Goal: Download file/media: Download file/media

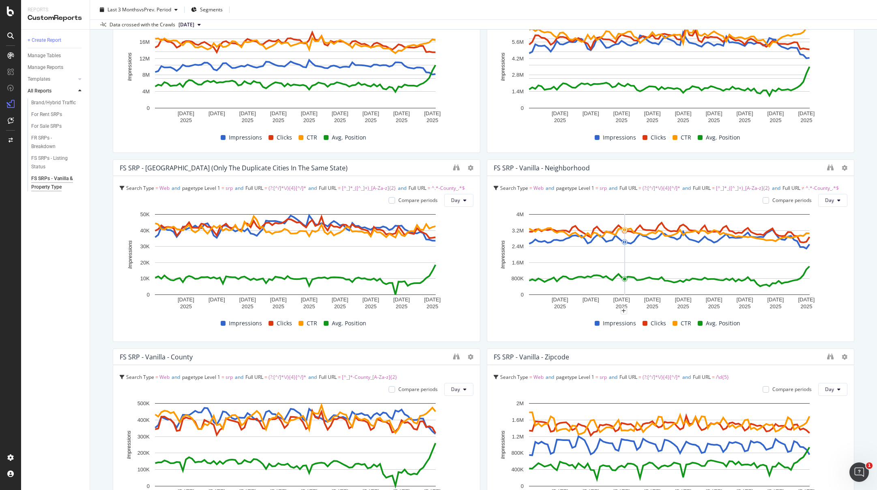
scroll to position [209, 0]
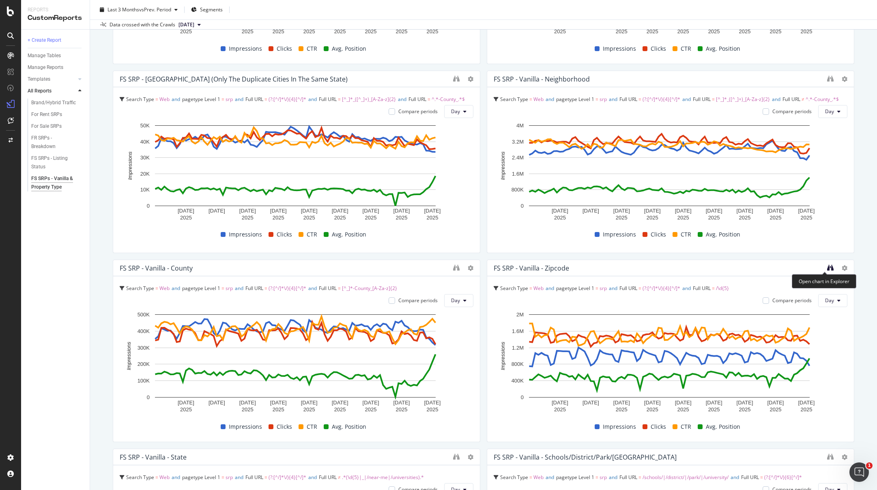
click at [827, 266] on icon "binoculars" at bounding box center [830, 267] width 6 height 6
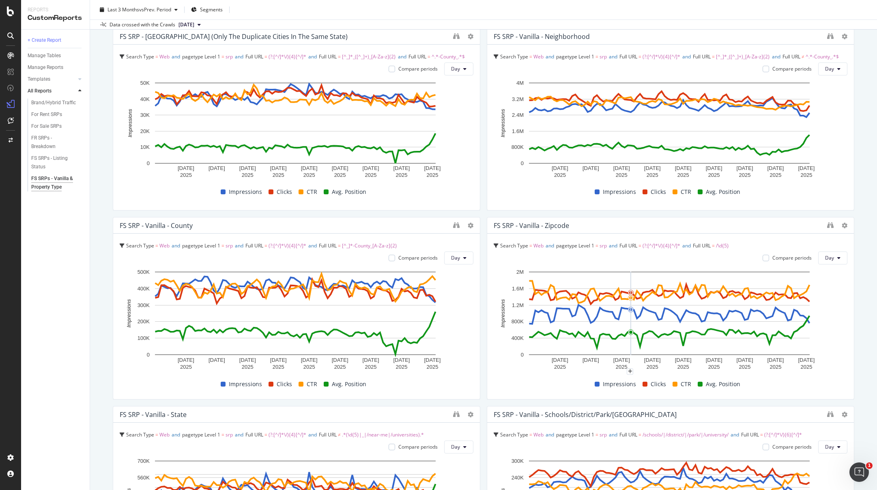
scroll to position [119, 0]
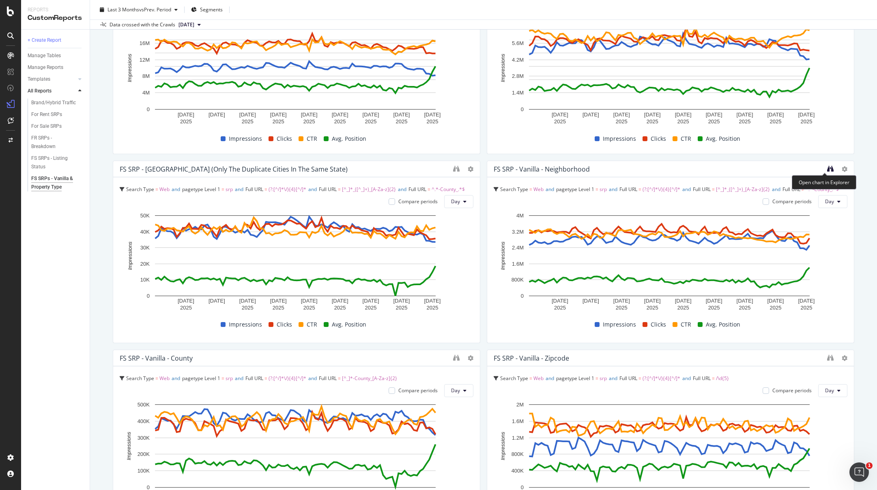
click at [827, 170] on icon "binoculars" at bounding box center [830, 168] width 6 height 6
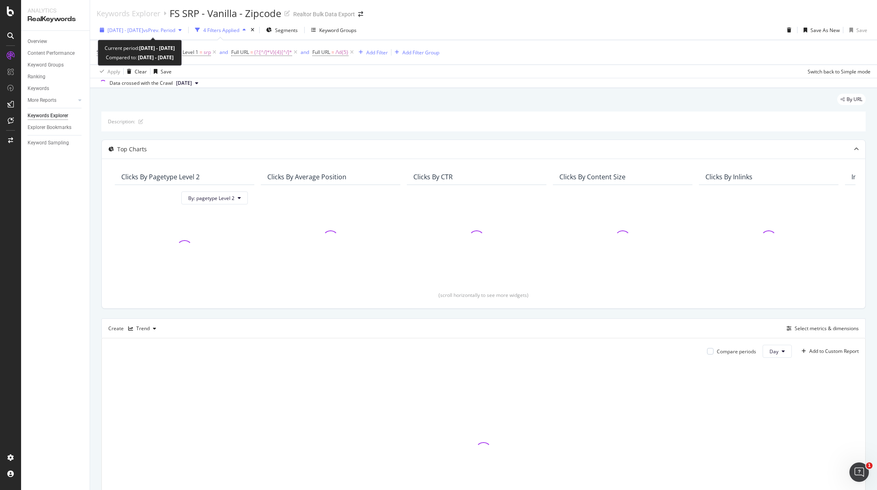
click at [175, 32] on span "vs Prev. Period" at bounding box center [159, 30] width 32 height 7
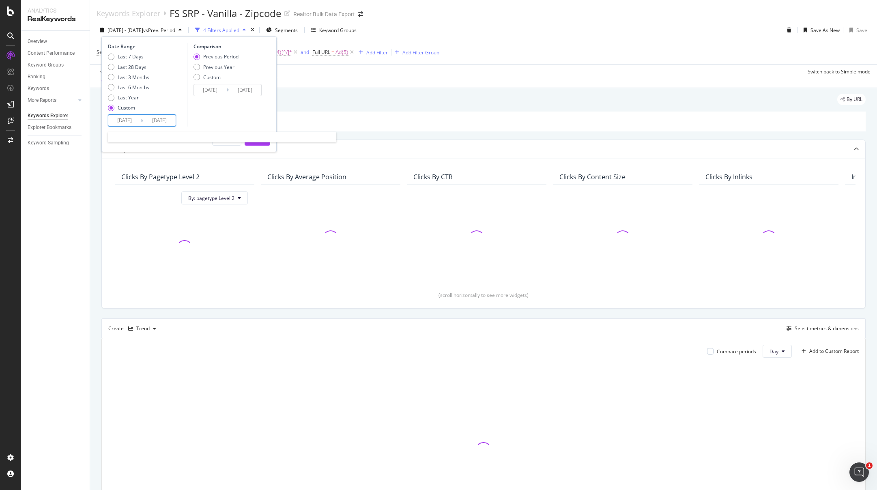
click at [116, 124] on input "[DATE]" at bounding box center [124, 120] width 32 height 11
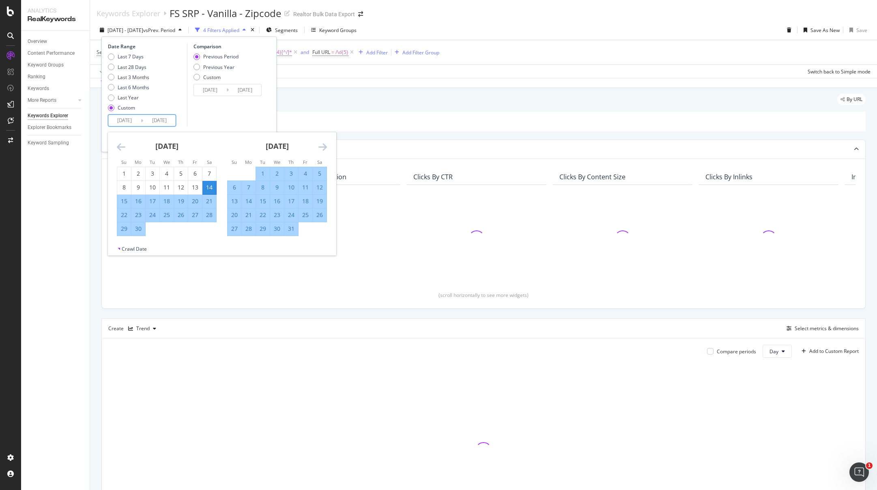
click at [122, 144] on icon "Move backward to switch to the previous month." at bounding box center [121, 147] width 9 height 10
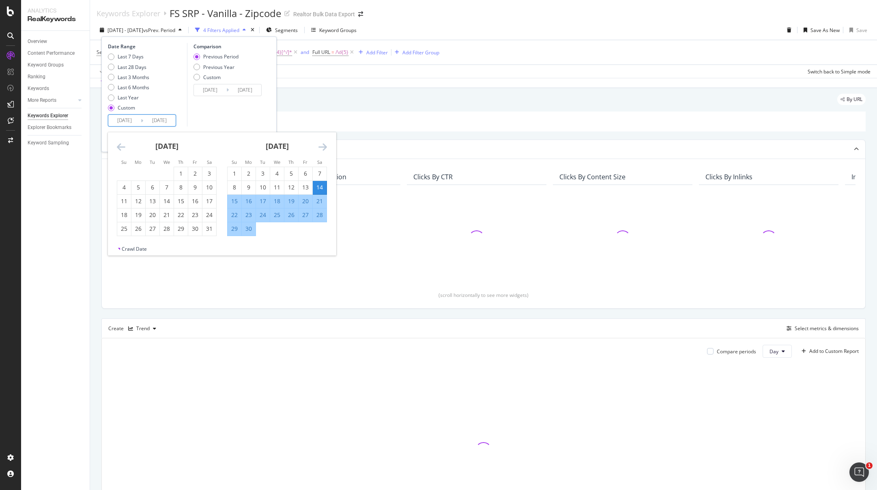
click at [122, 144] on icon "Move backward to switch to the previous month." at bounding box center [121, 147] width 9 height 10
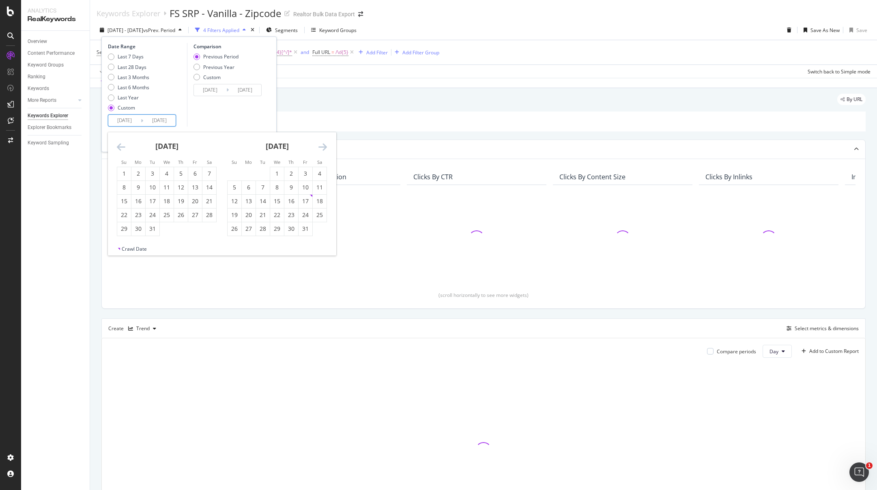
click at [122, 144] on icon "Move backward to switch to the previous month." at bounding box center [121, 147] width 9 height 10
click at [124, 172] on div "1" at bounding box center [124, 173] width 14 height 8
type input "2024/09/01"
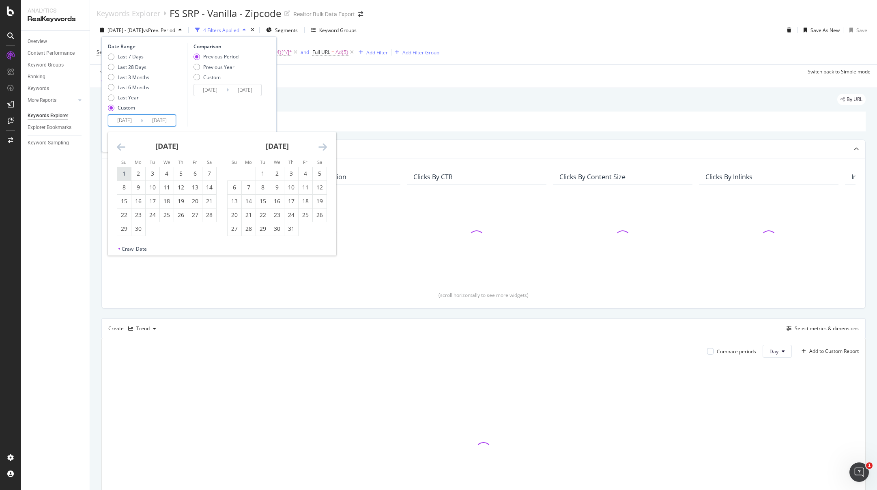
type input "2023/08/20"
type input "2024/08/31"
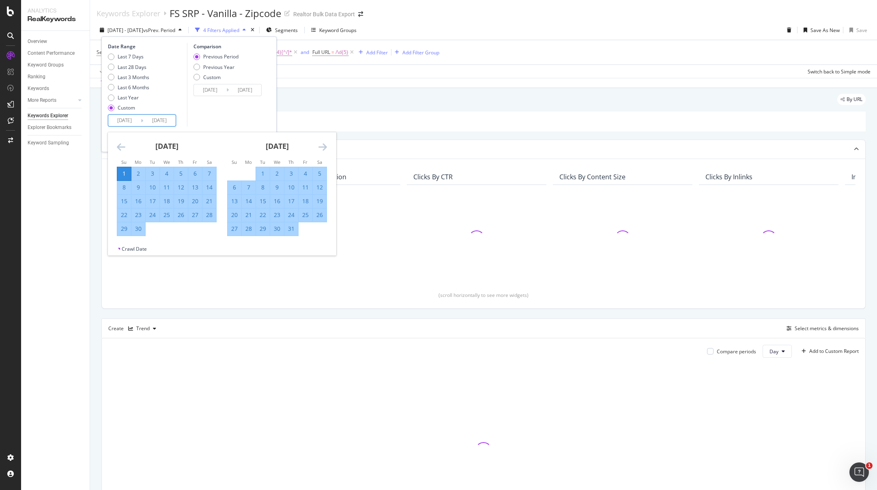
click at [322, 145] on icon "Move forward to switch to the next month." at bounding box center [322, 147] width 9 height 10
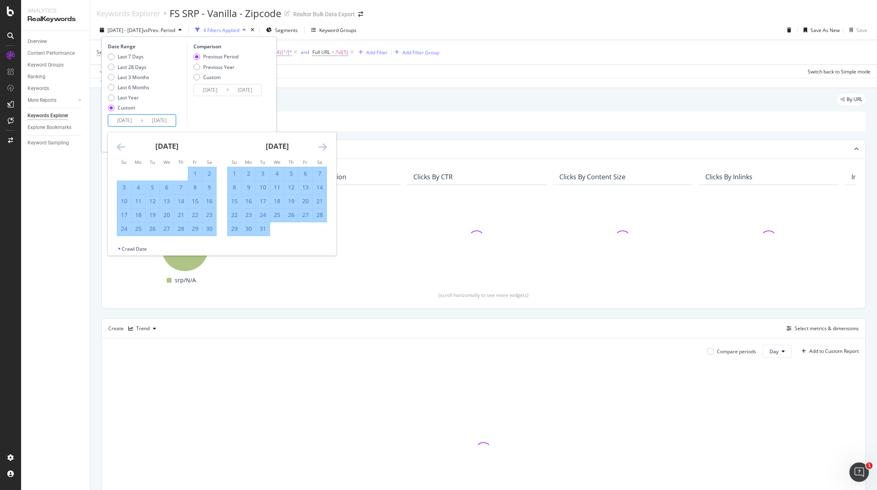
click at [322, 145] on icon "Move forward to switch to the next month." at bounding box center [322, 147] width 9 height 10
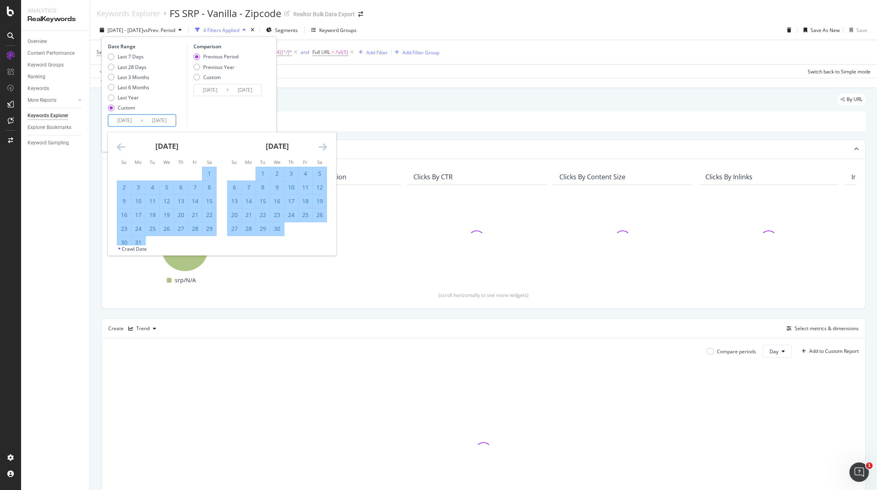
click at [322, 145] on icon "Move forward to switch to the next month." at bounding box center [322, 147] width 9 height 10
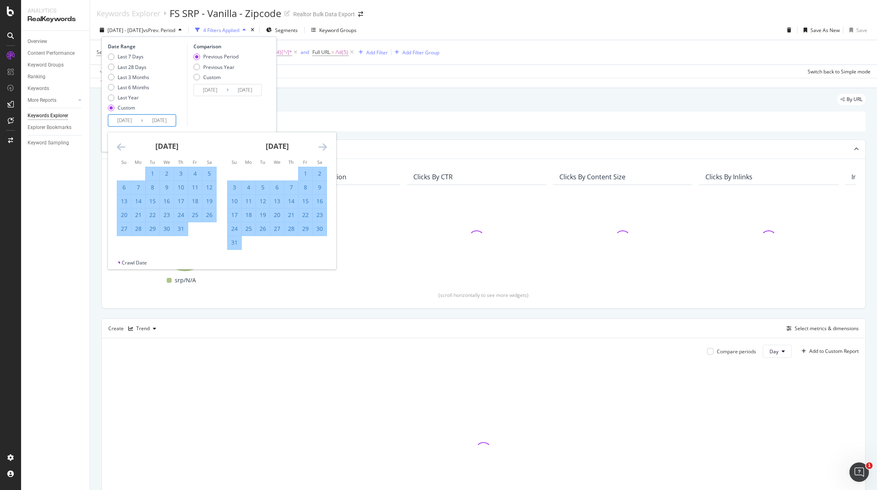
click at [322, 145] on icon "Move forward to switch to the next month." at bounding box center [322, 147] width 9 height 10
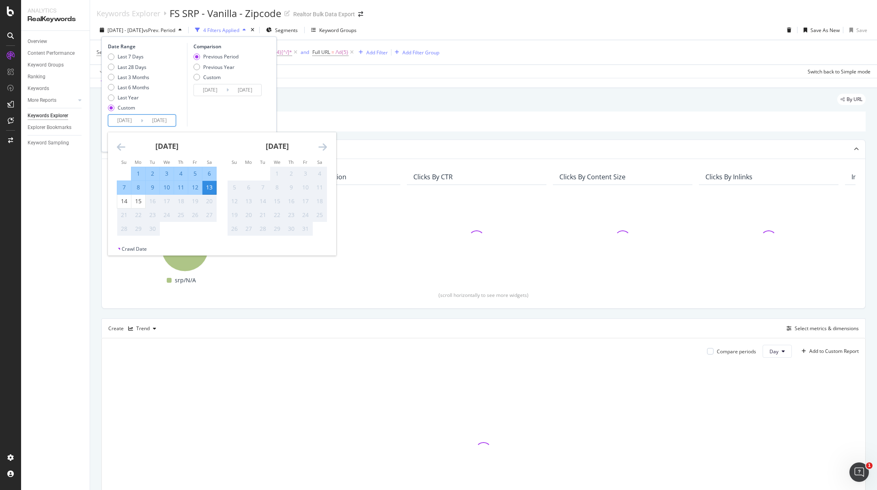
click at [322, 145] on icon "Move forward to switch to the next month." at bounding box center [322, 147] width 9 height 10
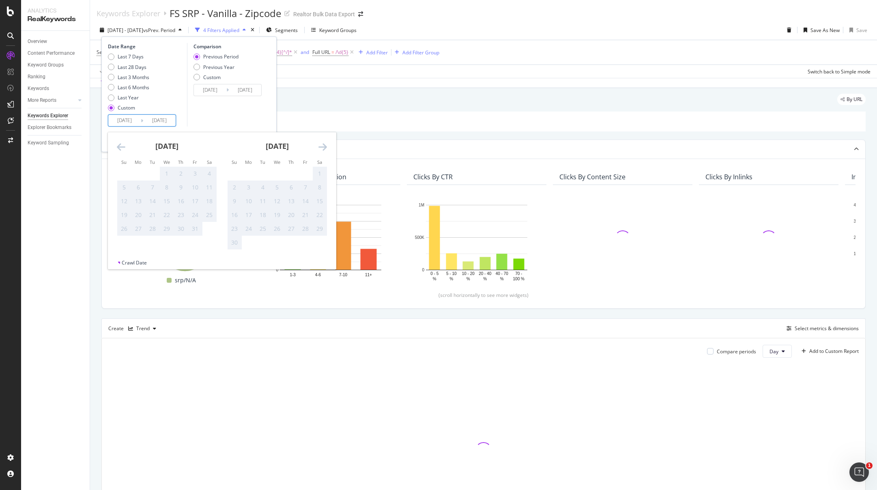
click at [122, 145] on icon "Move backward to switch to the previous month." at bounding box center [121, 147] width 9 height 10
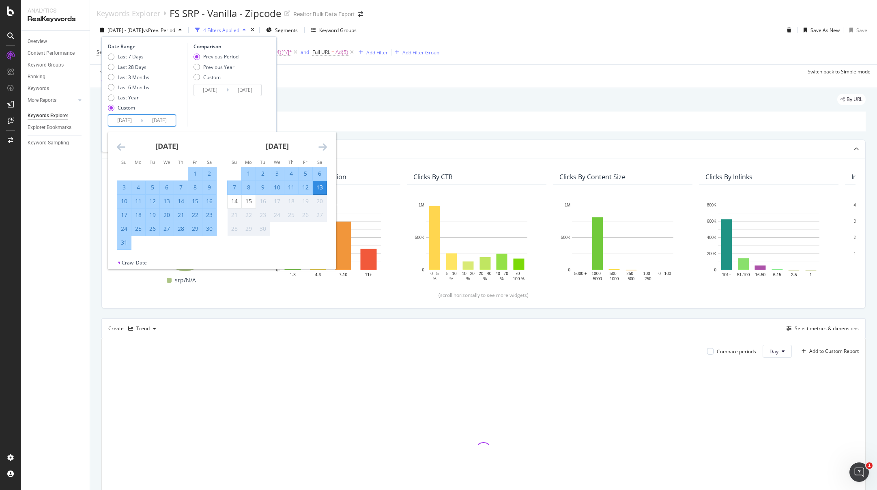
click at [126, 244] on div "31" at bounding box center [124, 242] width 14 height 8
type input "2025/08/31"
type input "2023/09/02"
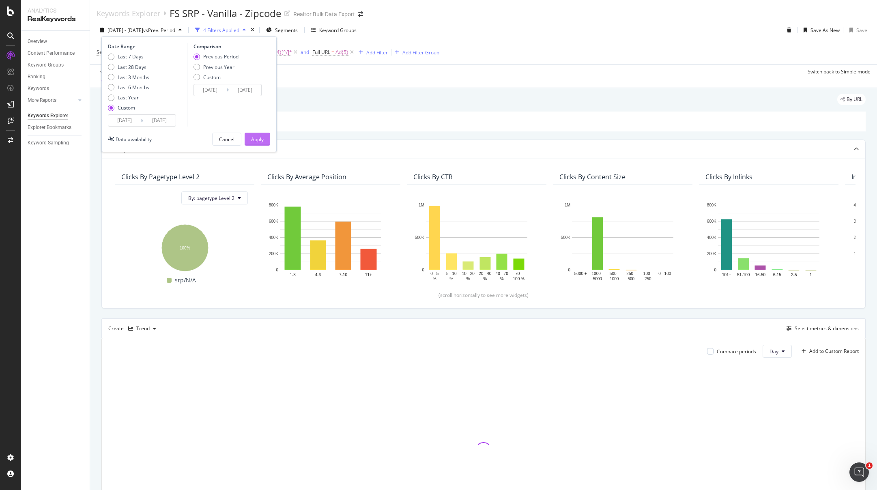
click at [260, 138] on div "Apply" at bounding box center [257, 139] width 13 height 7
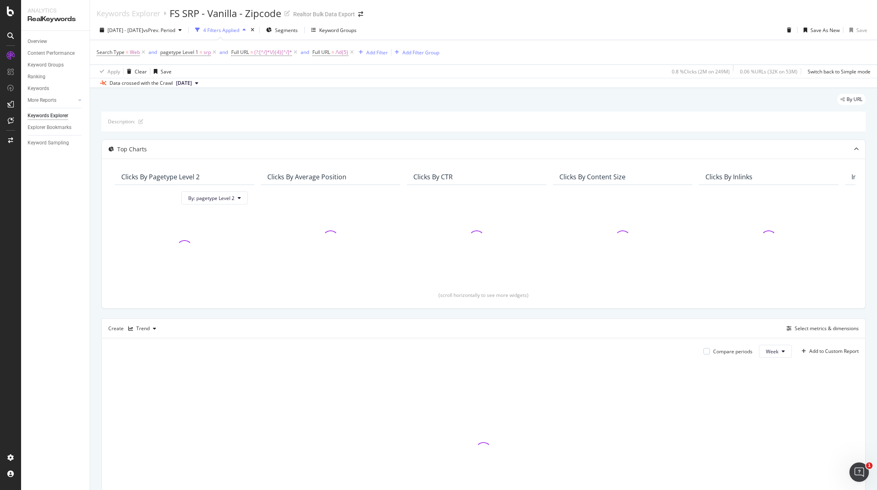
scroll to position [2, 0]
click at [510, 26] on div "2024 Sep. 1st - 2025 Aug. 31st vs Prev. Period 4 Filters Applied Segments Keywo…" at bounding box center [483, 30] width 787 height 16
click at [148, 326] on div "Trend" at bounding box center [142, 326] width 13 height 5
click at [148, 340] on div "Table" at bounding box center [150, 340] width 13 height 7
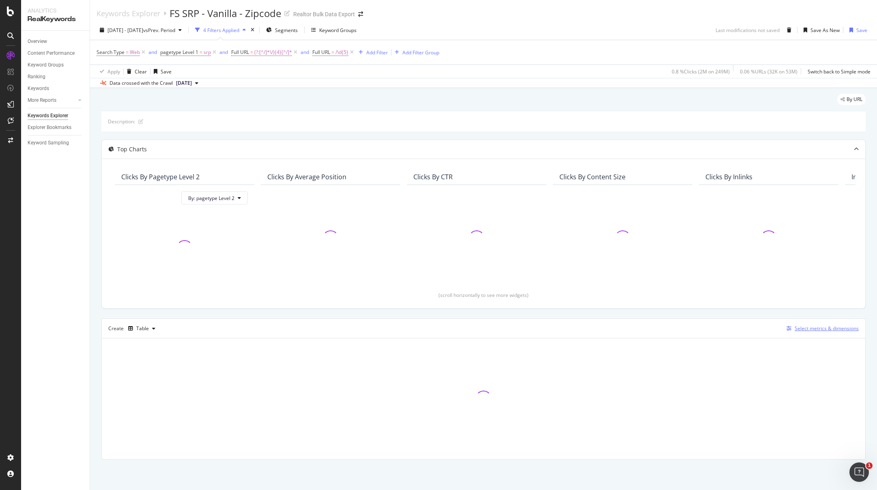
click at [832, 328] on div "Select metrics & dimensions" at bounding box center [826, 328] width 64 height 7
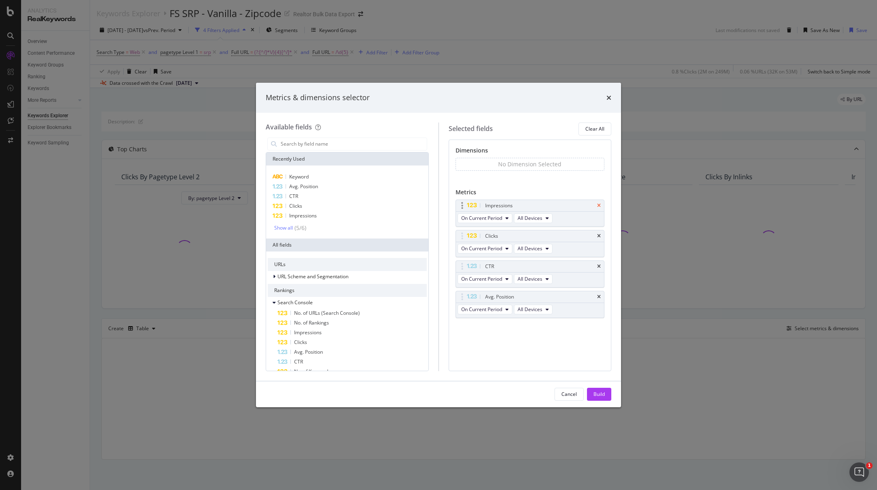
click at [600, 204] on icon "times" at bounding box center [599, 205] width 4 height 5
click at [600, 236] on icon "times" at bounding box center [599, 236] width 4 height 5
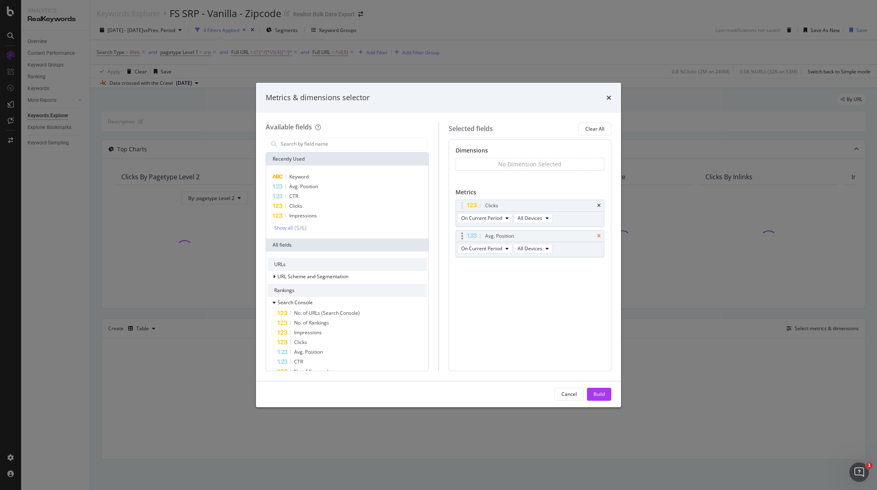
click at [599, 236] on icon "times" at bounding box center [599, 236] width 4 height 5
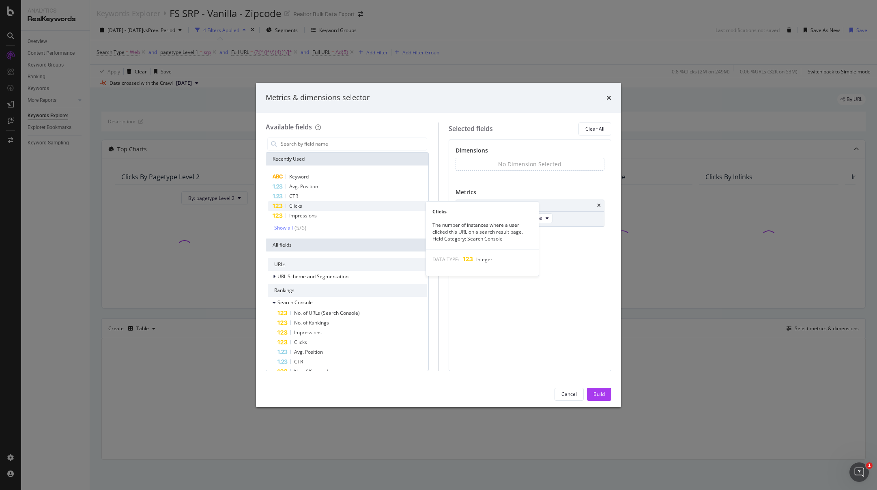
click at [308, 204] on div "Clicks" at bounding box center [347, 206] width 159 height 10
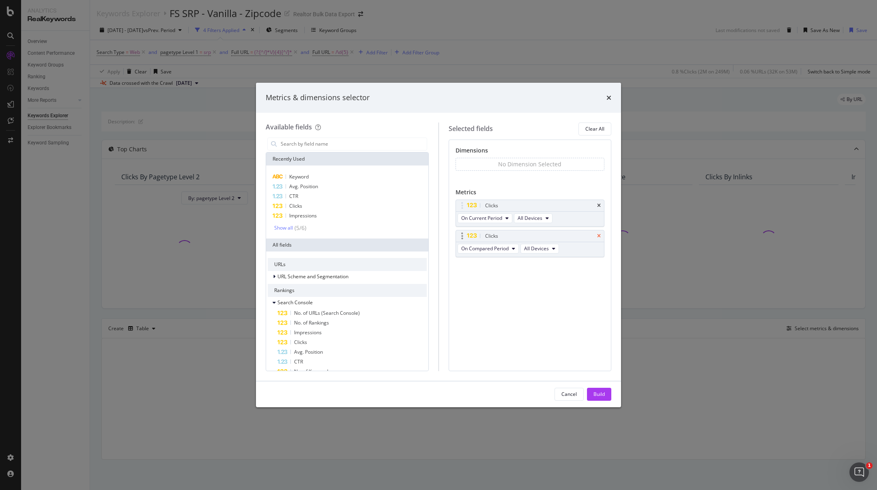
click at [599, 235] on icon "times" at bounding box center [599, 236] width 4 height 5
click at [288, 229] on div "Show all" at bounding box center [283, 228] width 19 height 6
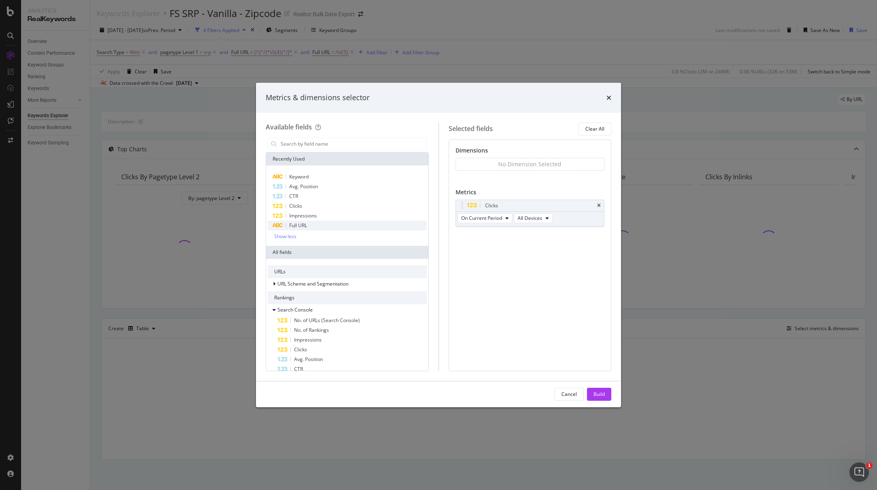
click at [289, 228] on span "Full URL" at bounding box center [298, 225] width 18 height 7
click at [598, 393] on div "Build" at bounding box center [598, 393] width 11 height 7
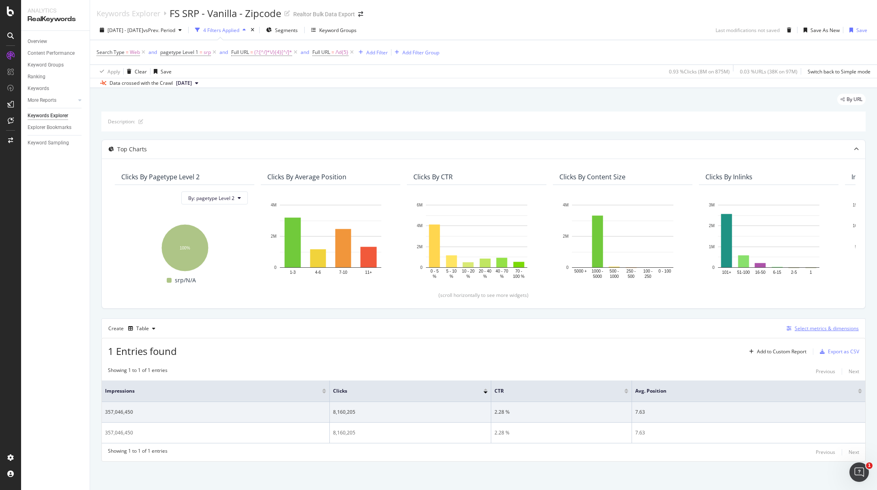
click at [807, 328] on div "Select metrics & dimensions" at bounding box center [826, 328] width 64 height 7
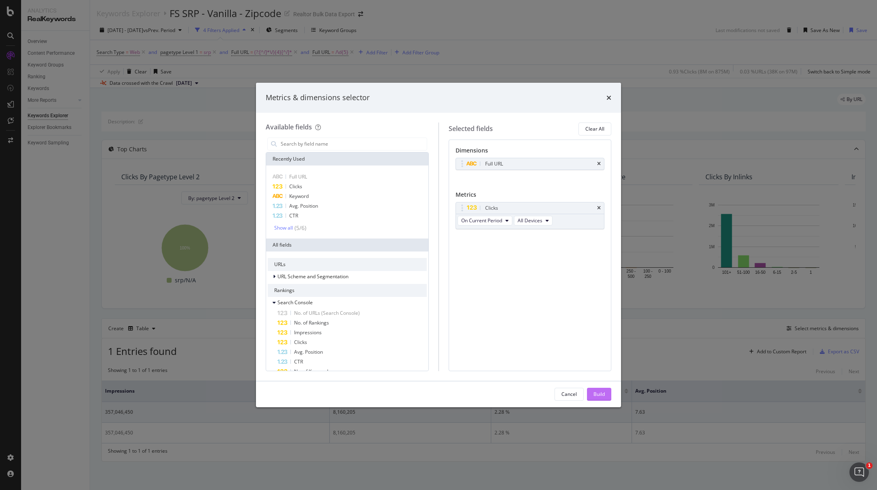
click at [602, 393] on div "Build" at bounding box center [598, 393] width 11 height 7
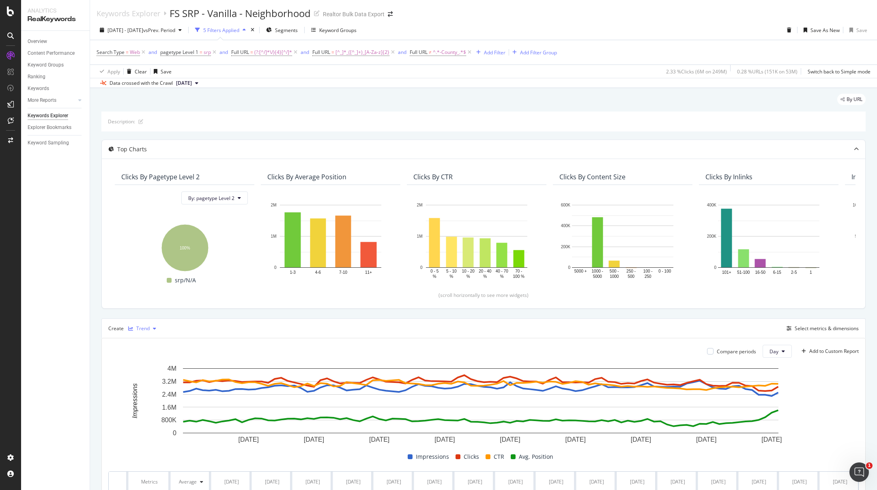
click at [147, 330] on div "Trend" at bounding box center [142, 328] width 13 height 5
click at [144, 339] on div "Table" at bounding box center [150, 342] width 13 height 7
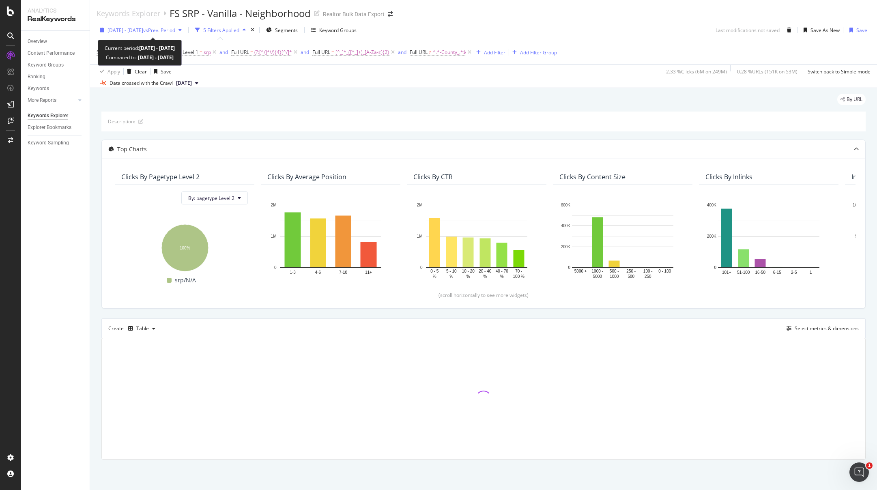
click at [175, 28] on span "vs Prev. Period" at bounding box center [159, 30] width 32 height 7
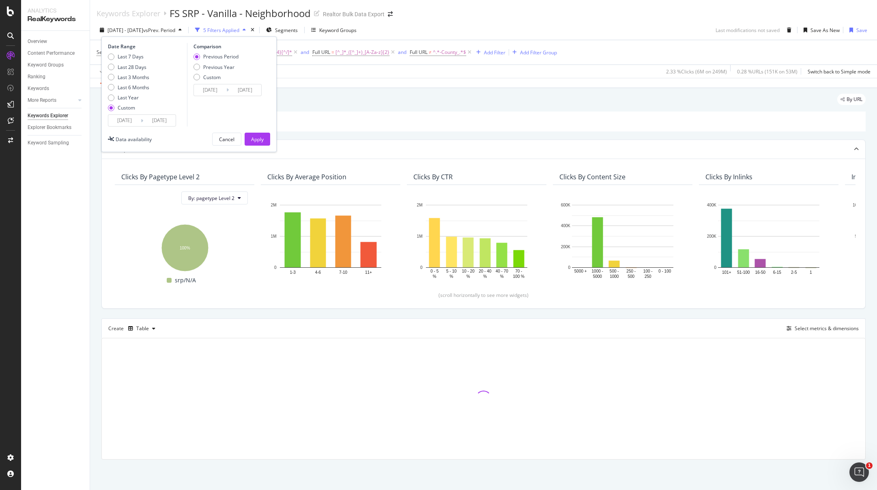
click at [117, 119] on input "2025/06/14" at bounding box center [124, 120] width 32 height 11
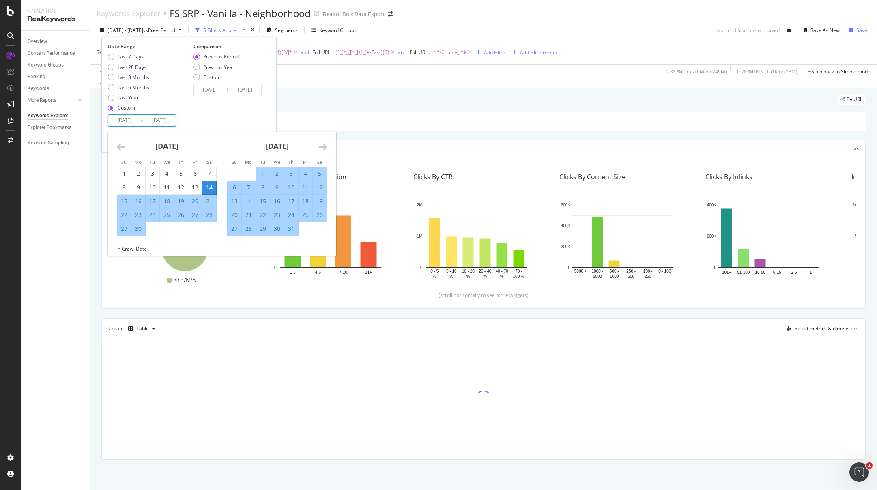
click at [121, 149] on icon "Move backward to switch to the previous month." at bounding box center [121, 147] width 9 height 10
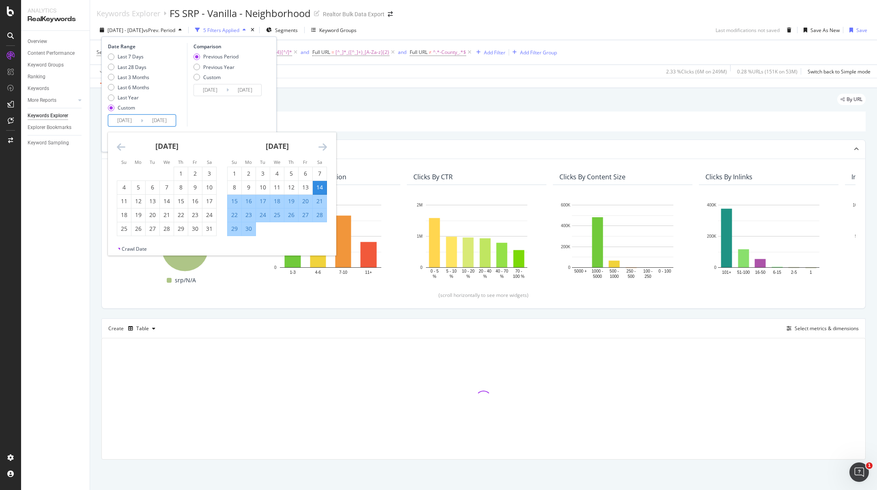
click at [121, 149] on icon "Move backward to switch to the previous month." at bounding box center [121, 147] width 9 height 10
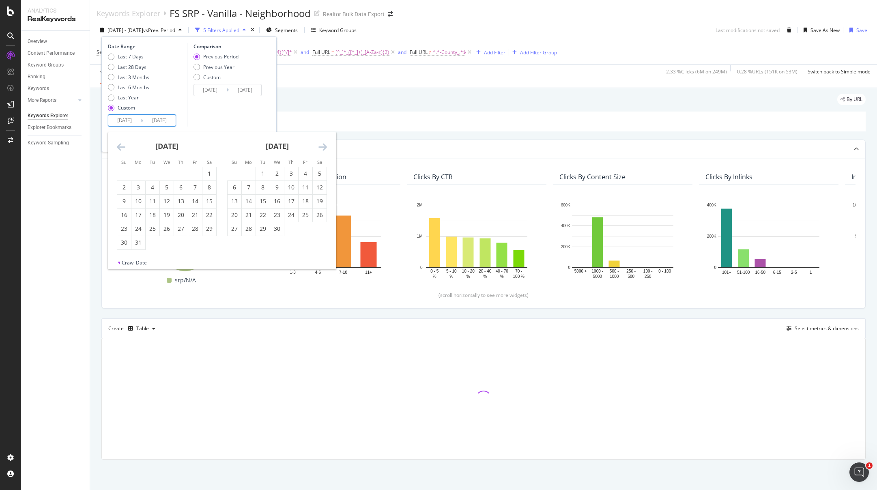
click at [121, 149] on icon "Move backward to switch to the previous month." at bounding box center [121, 147] width 9 height 10
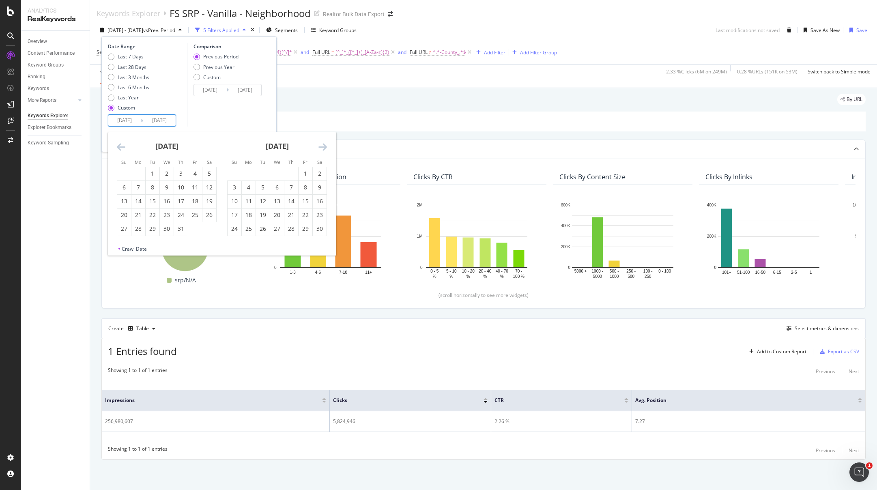
click at [121, 149] on icon "Move backward to switch to the previous month." at bounding box center [121, 147] width 9 height 10
click at [124, 173] on div "1" at bounding box center [124, 173] width 14 height 8
type input "2024/09/01"
type input "2023/08/20"
type input "2024/08/31"
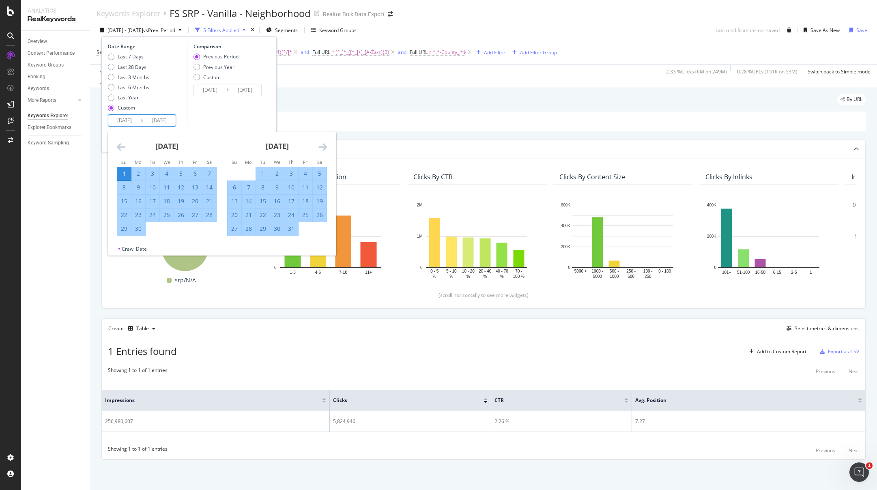
click at [324, 147] on icon "Move forward to switch to the next month." at bounding box center [322, 147] width 9 height 10
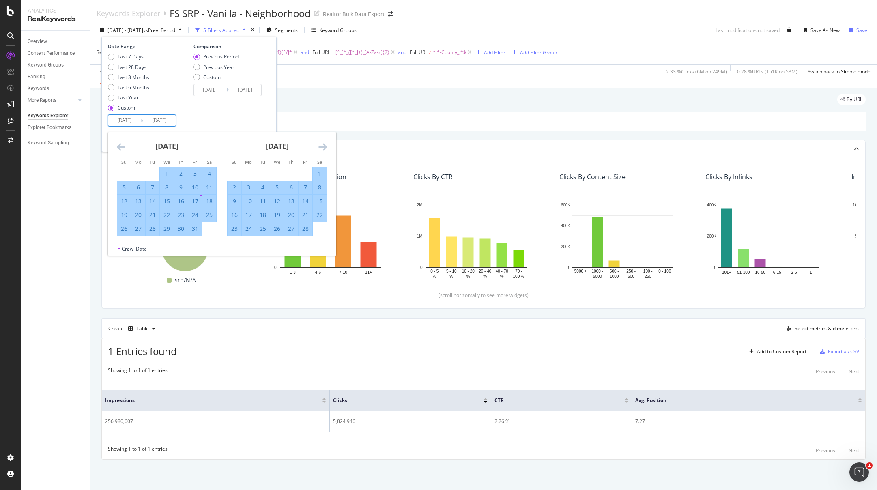
click at [324, 147] on icon "Move forward to switch to the next month." at bounding box center [322, 147] width 9 height 10
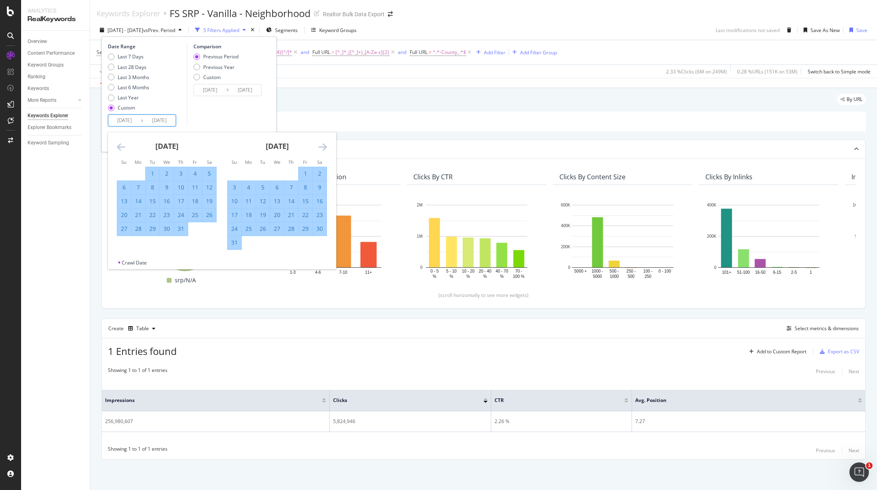
click at [232, 239] on div "31" at bounding box center [234, 242] width 14 height 8
type input "2025/08/31"
type input "2023/09/02"
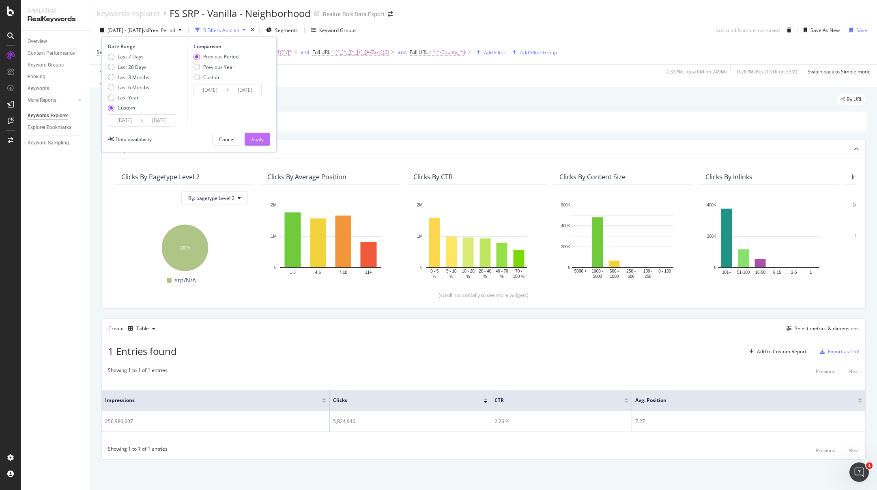
click at [252, 139] on div "Apply" at bounding box center [257, 139] width 13 height 7
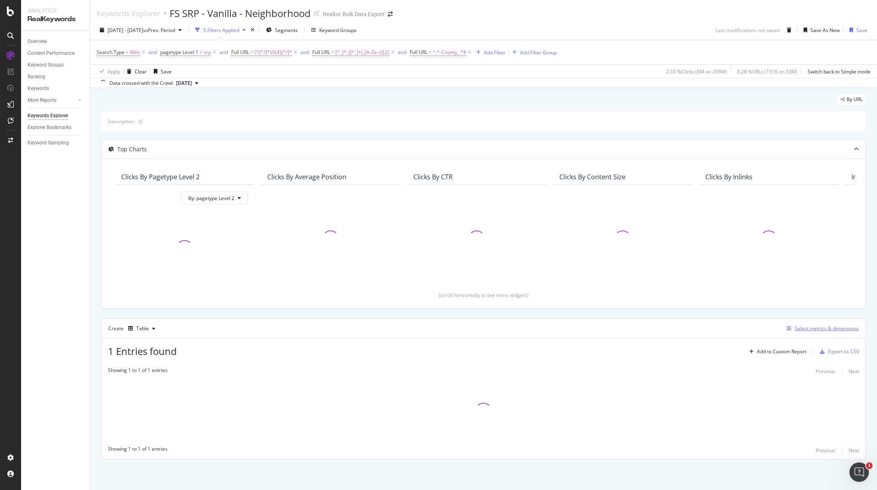
click at [816, 330] on div "Select metrics & dimensions" at bounding box center [826, 328] width 64 height 7
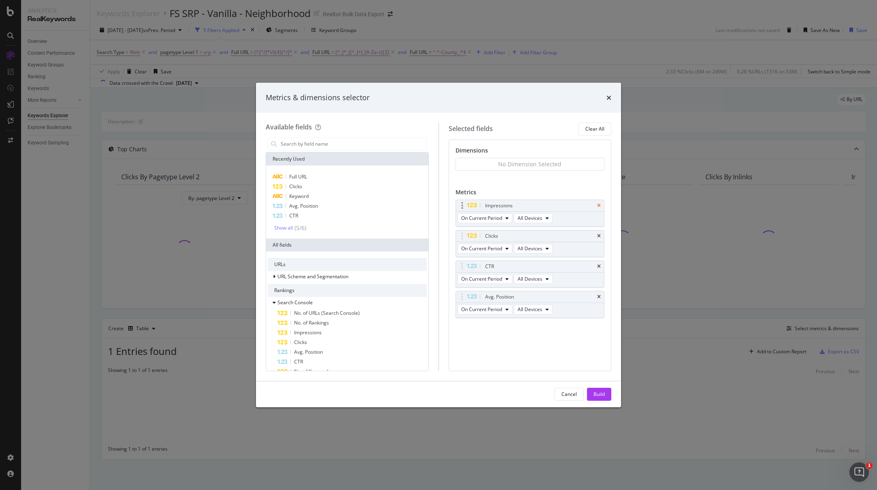
click at [598, 205] on icon "times" at bounding box center [599, 205] width 4 height 5
click at [600, 234] on div "CTR" at bounding box center [530, 235] width 148 height 11
click at [599, 234] on icon "times" at bounding box center [599, 236] width 4 height 5
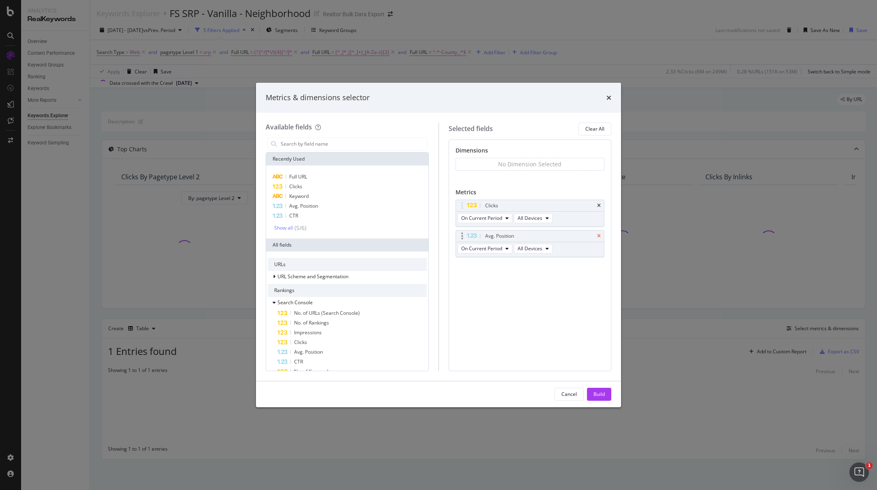
click at [598, 234] on icon "times" at bounding box center [599, 236] width 4 height 5
click at [285, 227] on div "Show all" at bounding box center [283, 228] width 19 height 6
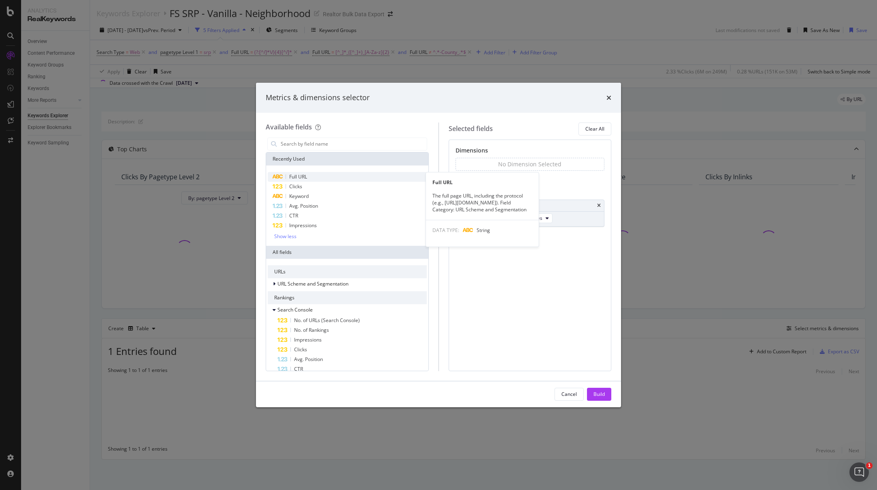
click at [300, 178] on span "Full URL" at bounding box center [298, 176] width 18 height 7
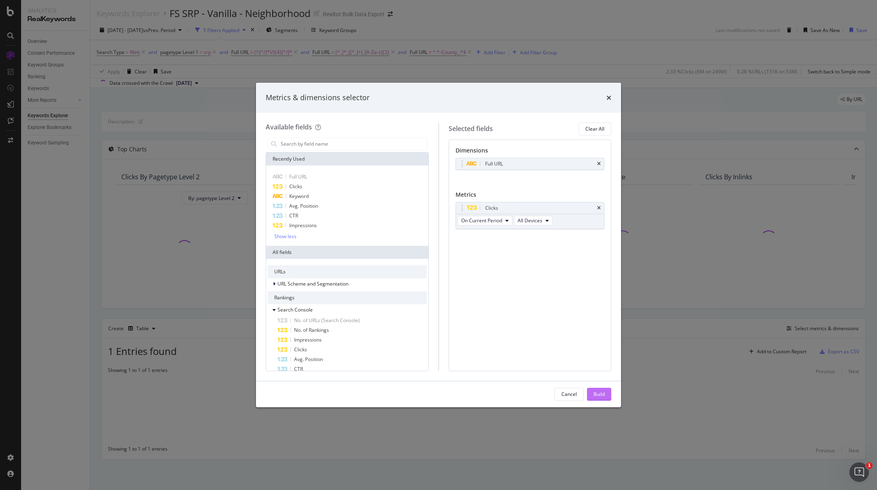
click at [598, 390] on div "Build" at bounding box center [598, 393] width 11 height 7
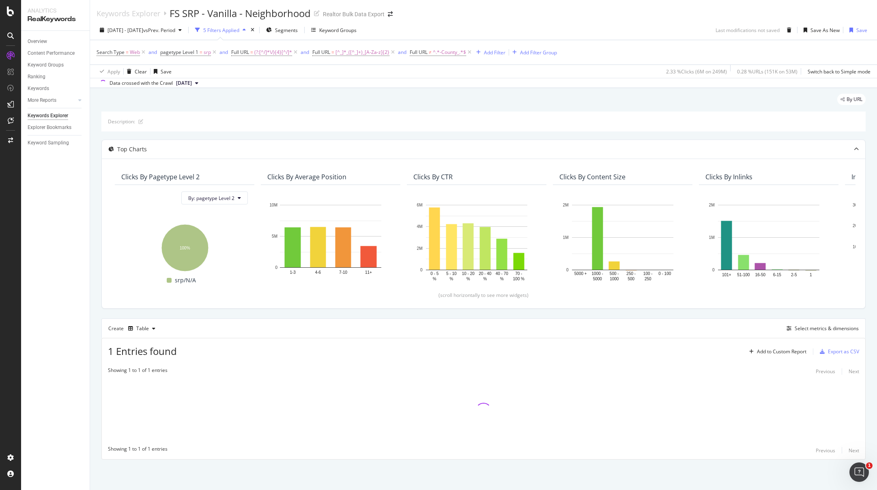
click at [520, 22] on div "2024 Sep. 1st - 2025 Aug. 31st vs Prev. Period 5 Filters Applied Segments Keywo…" at bounding box center [483, 54] width 787 height 68
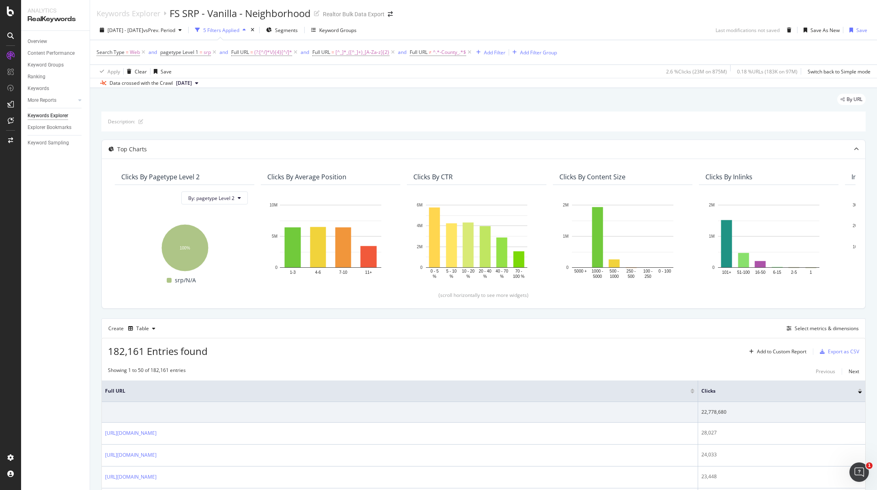
click at [420, 347] on div "182,161 Entries found Add to Custom Report Export as CSV" at bounding box center [483, 348] width 763 height 20
click at [845, 348] on div "Export as CSV" at bounding box center [842, 349] width 31 height 7
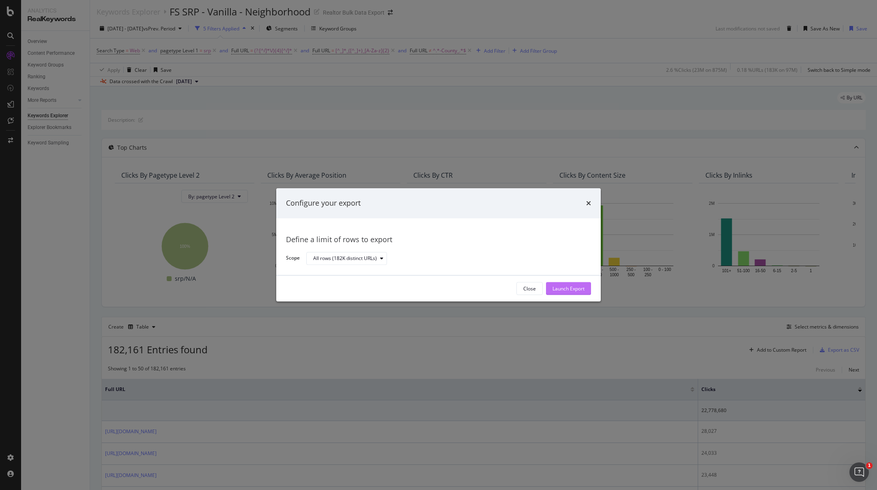
click at [576, 289] on div "Launch Export" at bounding box center [568, 288] width 32 height 7
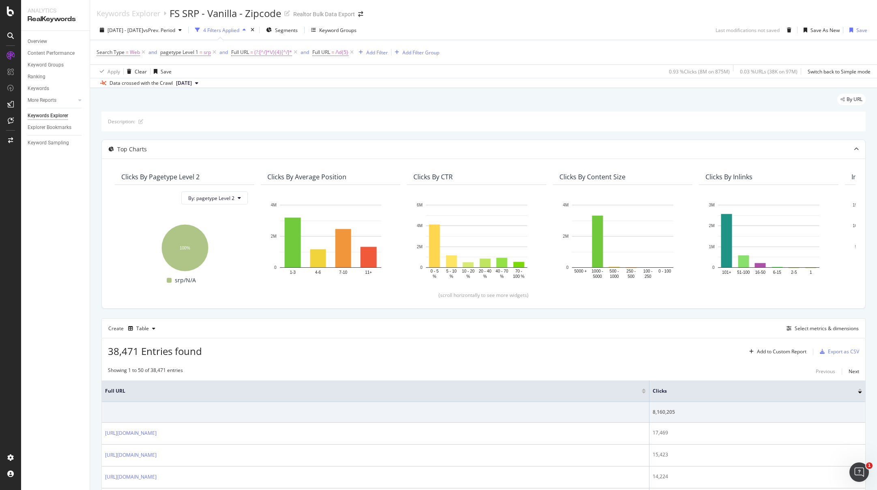
scroll to position [2, 0]
click at [377, 349] on div "38,471 Entries found Add to Custom Report Export as CSV" at bounding box center [483, 347] width 763 height 20
click at [832, 350] on div "Export as CSV" at bounding box center [842, 349] width 31 height 7
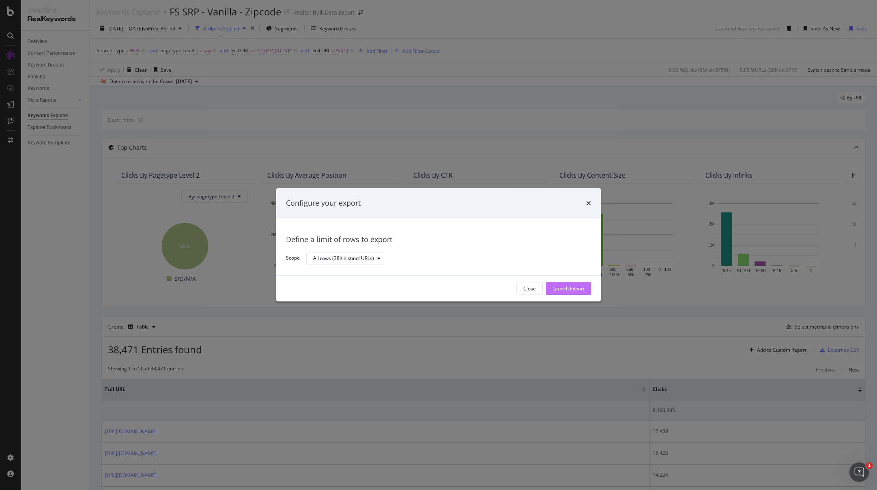
click at [569, 289] on div "Launch Export" at bounding box center [568, 288] width 32 height 7
